Goal: Task Accomplishment & Management: Complete application form

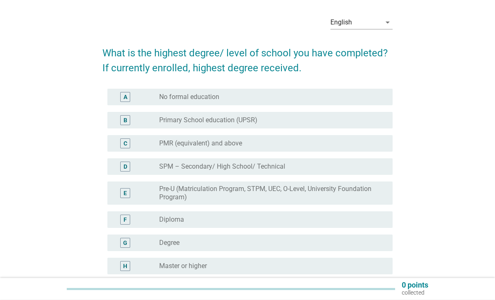
scroll to position [28, 0]
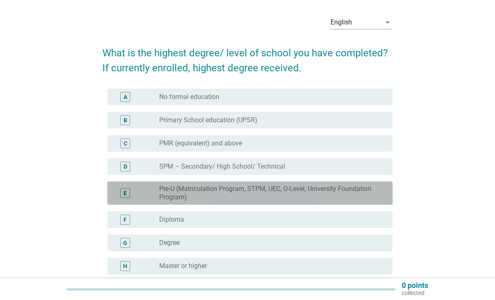
click at [321, 200] on label "Pre-U (Matriculation Program, STPM, UEC, O-Level, University Foundation Program)" at bounding box center [269, 193] width 220 height 17
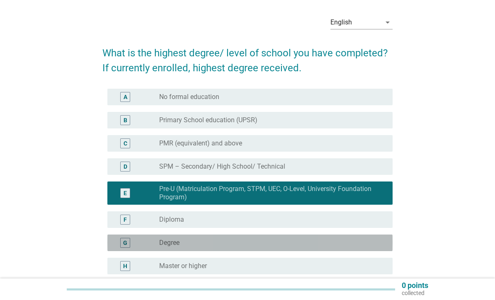
click at [305, 242] on div "radio_button_unchecked Degree" at bounding box center [269, 243] width 220 height 8
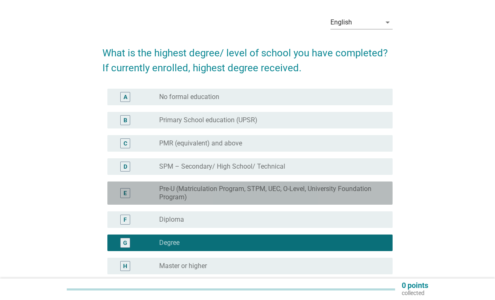
click at [309, 198] on label "Pre-U (Matriculation Program, STPM, UEC, O-Level, University Foundation Program)" at bounding box center [269, 193] width 220 height 17
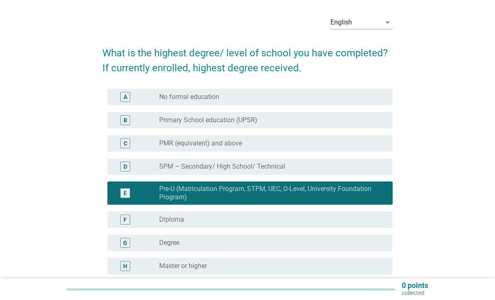
click at [290, 242] on div "radio_button_unchecked Degree" at bounding box center [269, 243] width 220 height 8
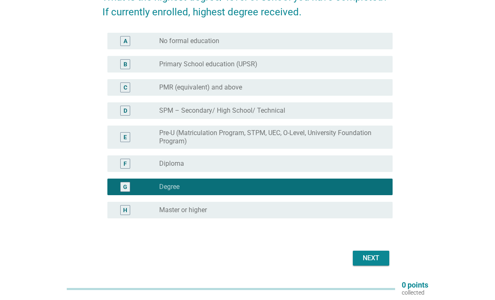
scroll to position [84, 0]
click at [379, 251] on button "Next" at bounding box center [371, 258] width 36 height 15
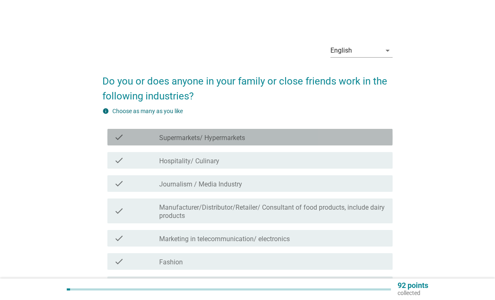
click at [351, 142] on div "check check_box_outline_blank Supermarkets/ Hypermarkets" at bounding box center [249, 137] width 285 height 17
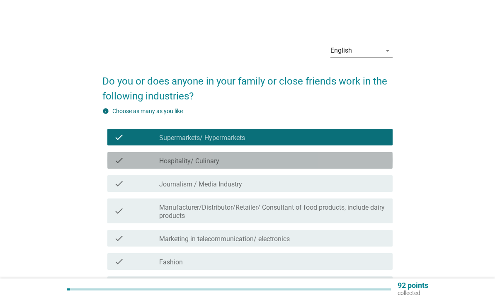
click at [342, 163] on div "check_box_outline_blank Hospitality/ Culinary" at bounding box center [272, 160] width 227 height 10
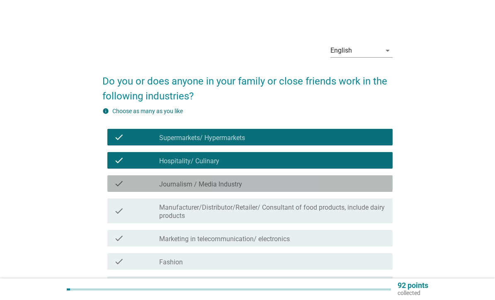
click at [336, 184] on div "check_box_outline_blank Journalism / Media Industry" at bounding box center [272, 184] width 227 height 10
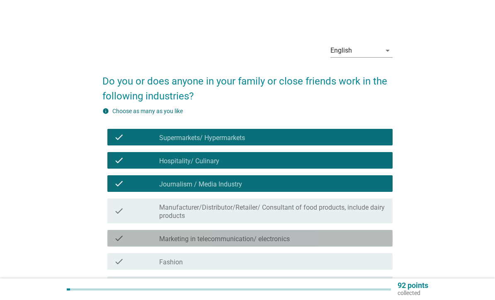
click at [320, 240] on div "check_box_outline_blank Marketing in telecommunication/ electronics" at bounding box center [272, 238] width 227 height 10
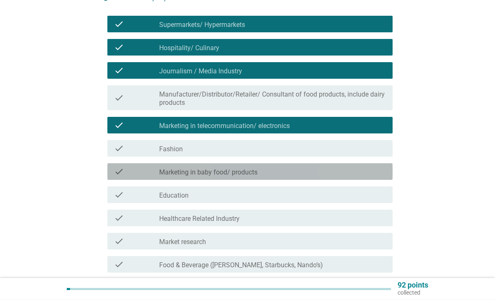
scroll to position [113, 0]
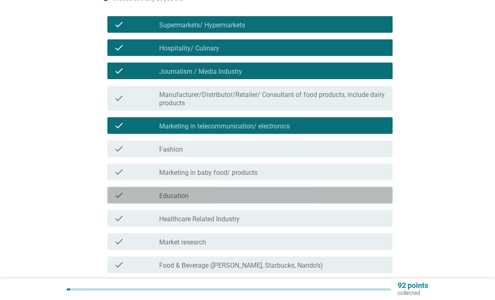
click at [327, 197] on div "check_box_outline_blank Education" at bounding box center [272, 195] width 227 height 10
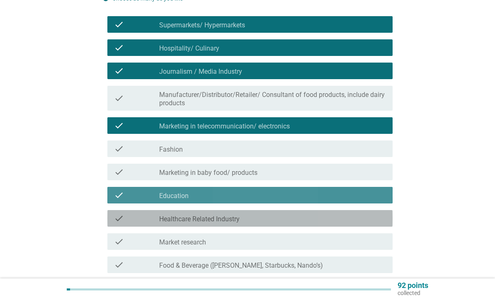
click at [321, 223] on div "check check_box_outline_blank Healthcare Related Industry" at bounding box center [249, 218] width 285 height 17
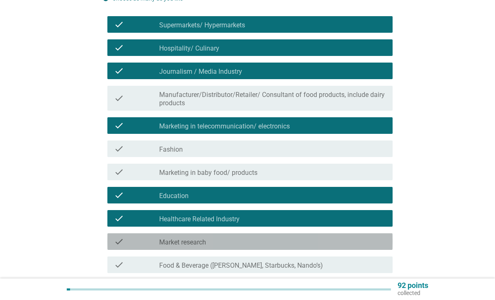
click at [320, 241] on div "check_box_outline_blank Market research" at bounding box center [272, 242] width 227 height 10
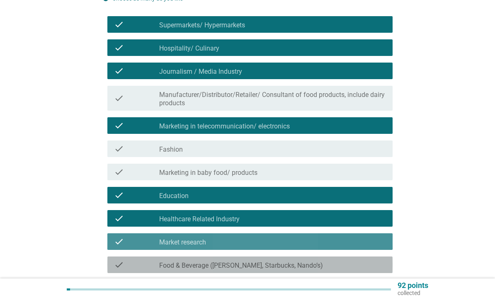
click at [324, 261] on div "check_box_outline_blank Food & Beverage ([PERSON_NAME], Starbucks, Nando’s)" at bounding box center [272, 265] width 227 height 10
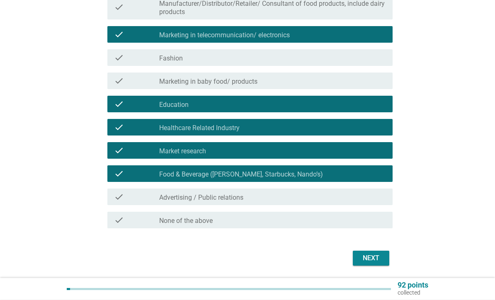
scroll to position [203, 0]
click at [377, 265] on button "Next" at bounding box center [371, 258] width 36 height 15
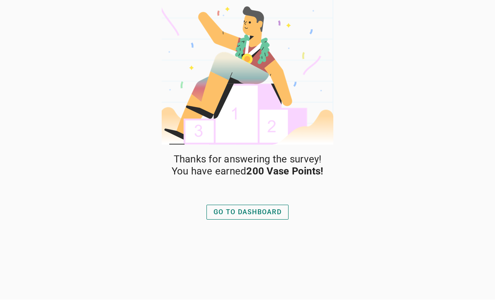
click at [283, 208] on button "GO TO DASHBOARD" at bounding box center [247, 212] width 82 height 15
